Goal: Task Accomplishment & Management: Use online tool/utility

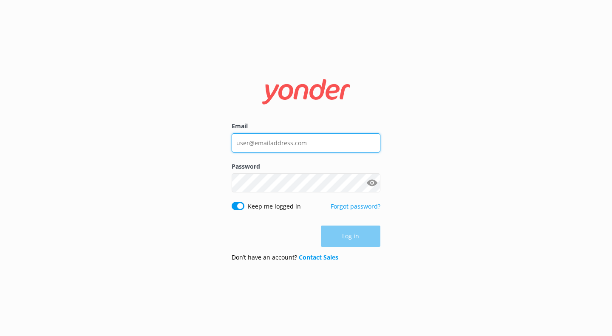
type input "[EMAIL_ADDRESS][DOMAIN_NAME]"
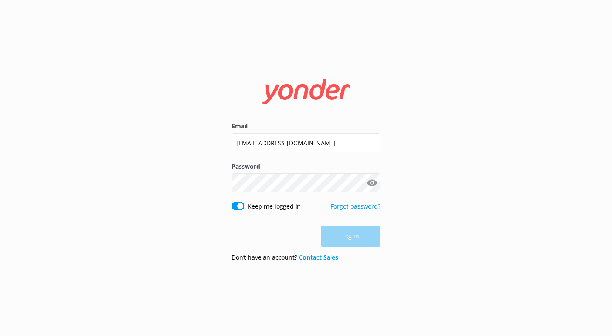
click at [362, 231] on div "Log in" at bounding box center [306, 236] width 149 height 21
type input "[EMAIL_ADDRESS][DOMAIN_NAME]"
click at [338, 230] on div "Log in" at bounding box center [306, 236] width 149 height 21
click at [349, 236] on button "Log in" at bounding box center [351, 236] width 60 height 21
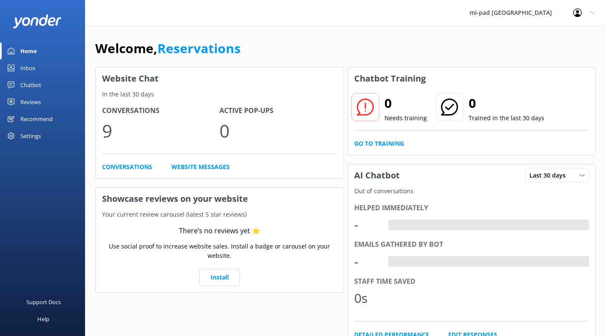
click at [31, 86] on div "Chatbot" at bounding box center [30, 85] width 21 height 17
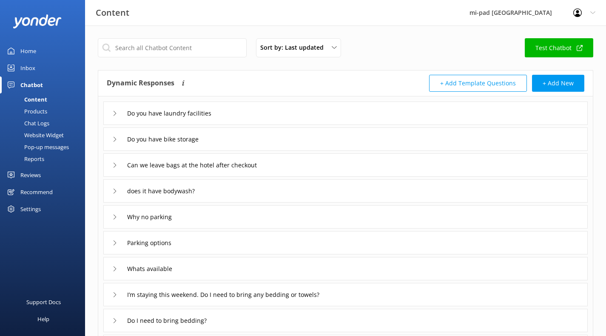
click at [50, 111] on link "Products" at bounding box center [45, 111] width 80 height 12
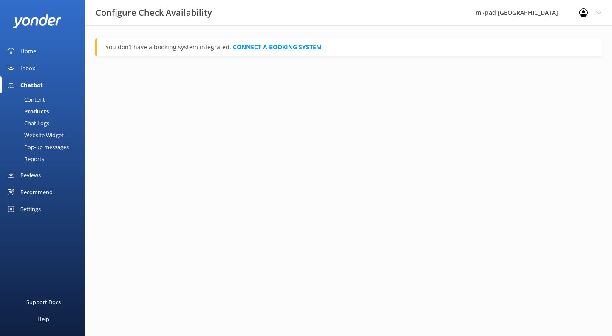
click at [42, 122] on div "Chat Logs" at bounding box center [27, 123] width 44 height 12
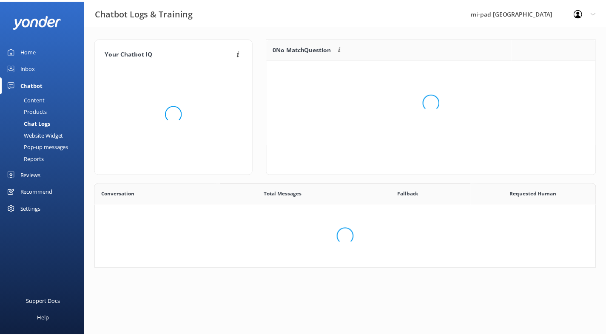
scroll to position [292, 493]
